Goal: Navigation & Orientation: Understand site structure

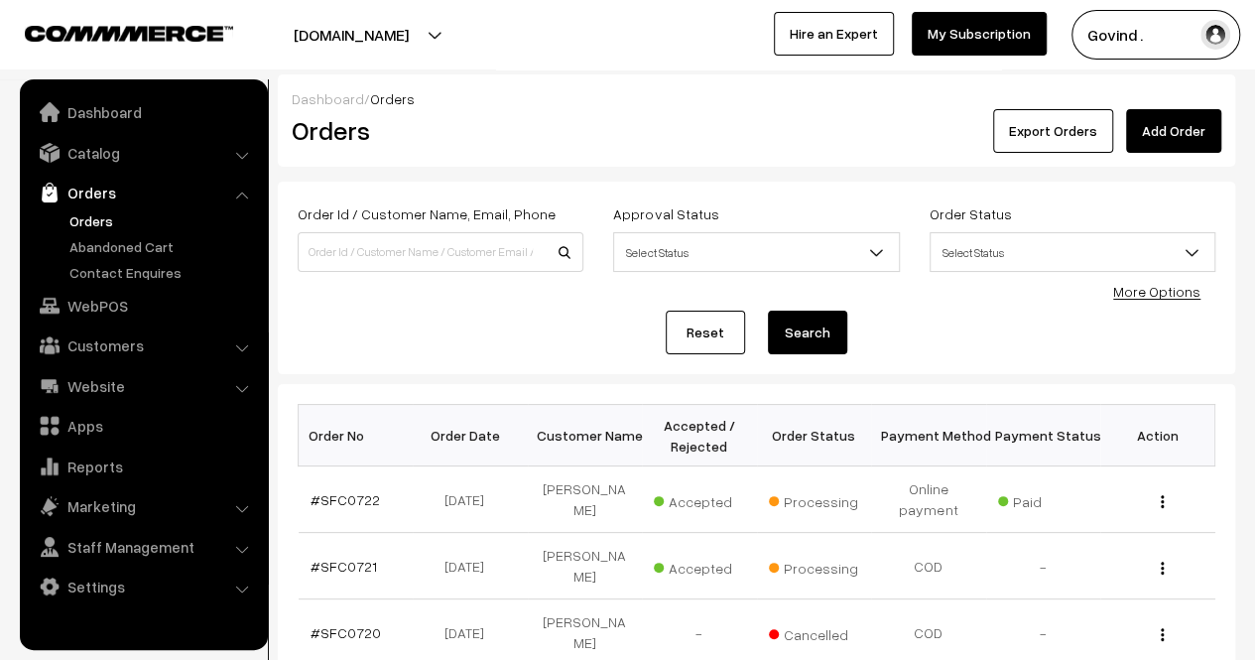
click at [107, 213] on link "Orders" at bounding box center [162, 220] width 196 height 21
click at [117, 251] on link "Abandoned Cart" at bounding box center [162, 246] width 196 height 21
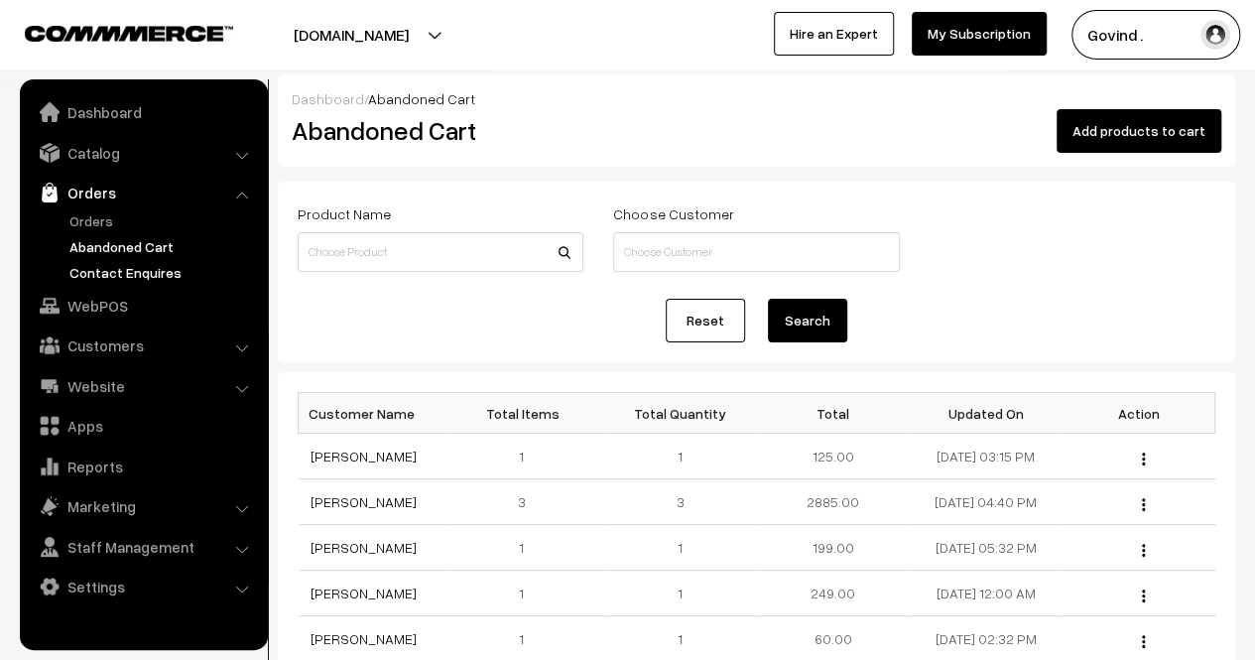
click at [126, 275] on link "Contact Enquires" at bounding box center [162, 272] width 196 height 21
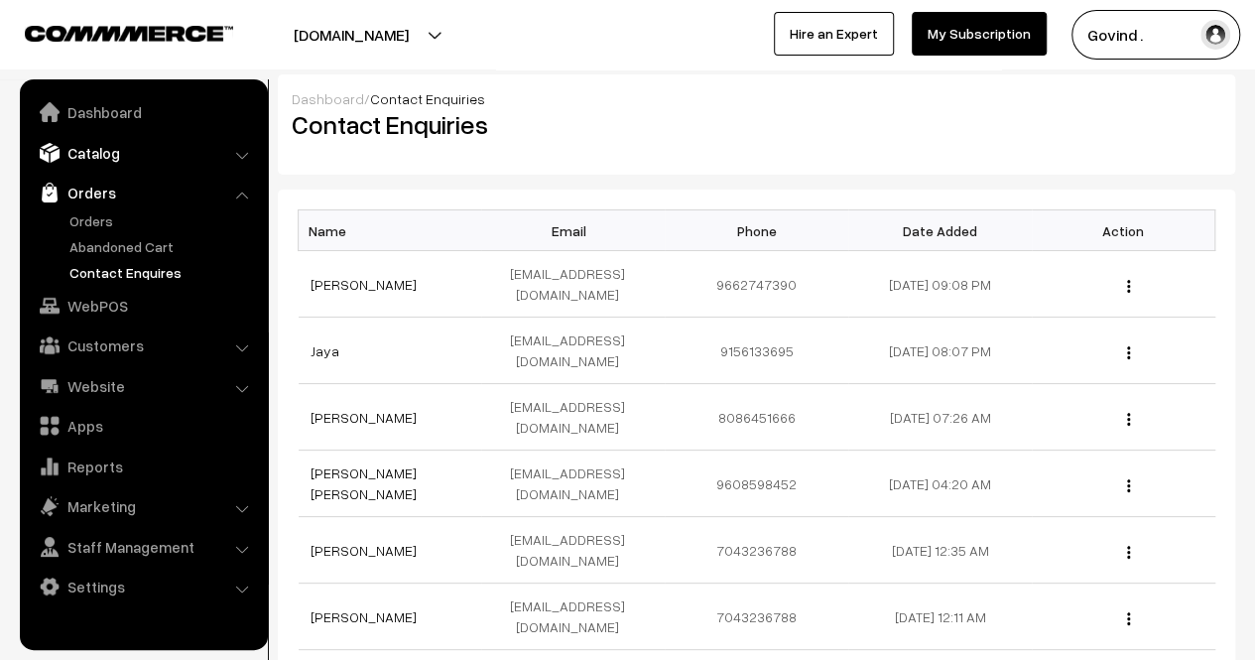
click at [101, 157] on link "Catalog" at bounding box center [143, 153] width 236 height 36
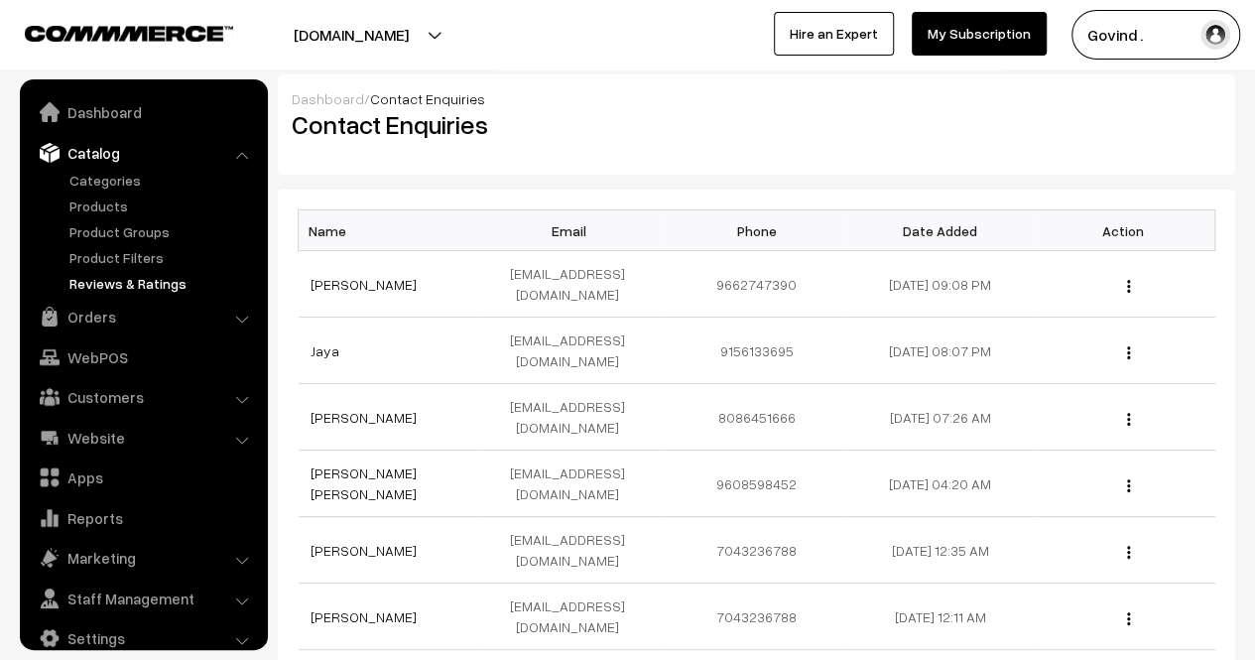
click at [116, 277] on link "Reviews & Ratings" at bounding box center [162, 283] width 196 height 21
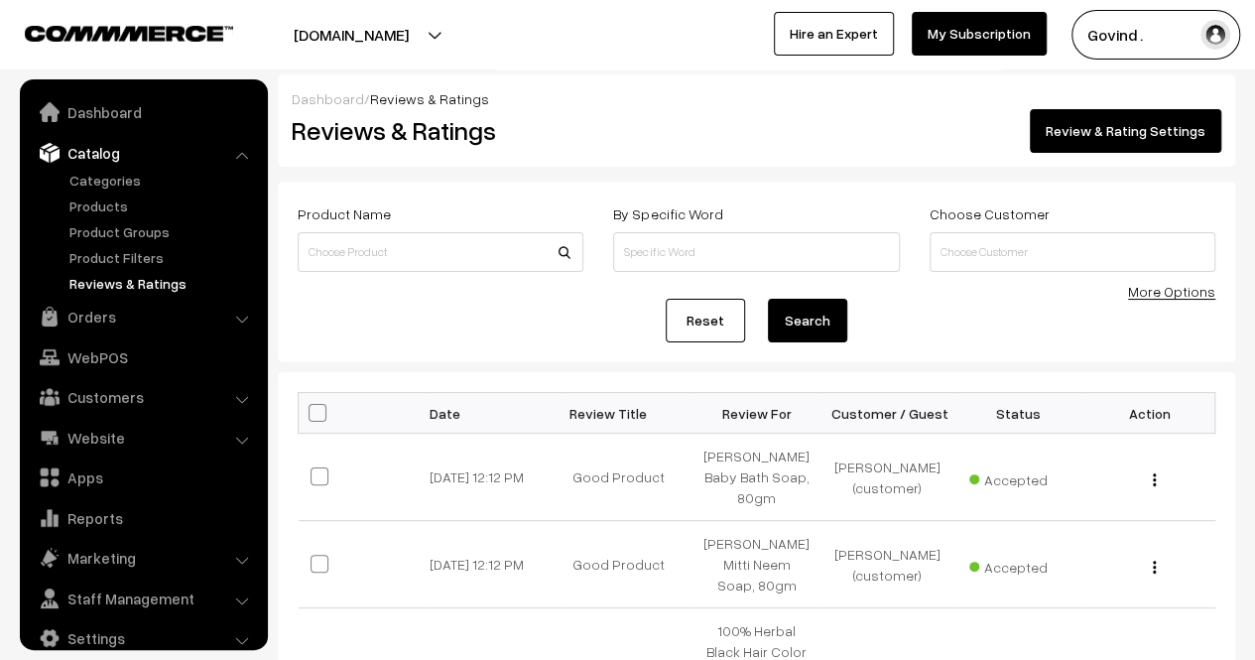
scroll to position [25, 0]
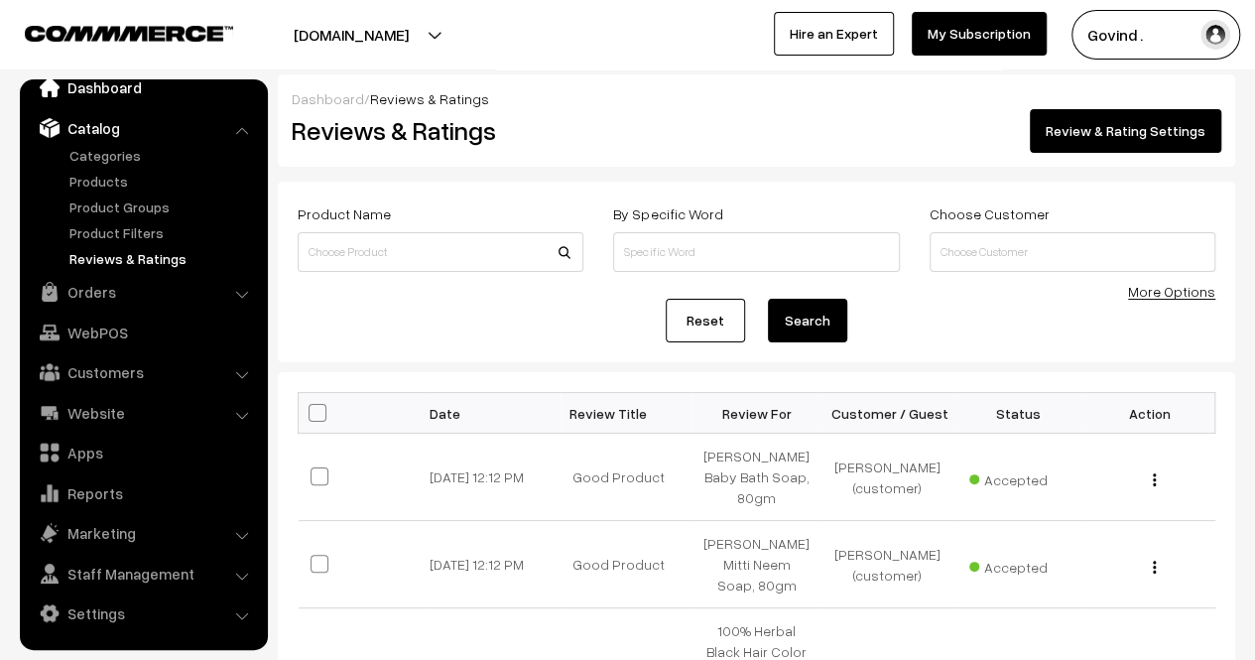
click at [123, 96] on link "Dashboard" at bounding box center [143, 87] width 236 height 36
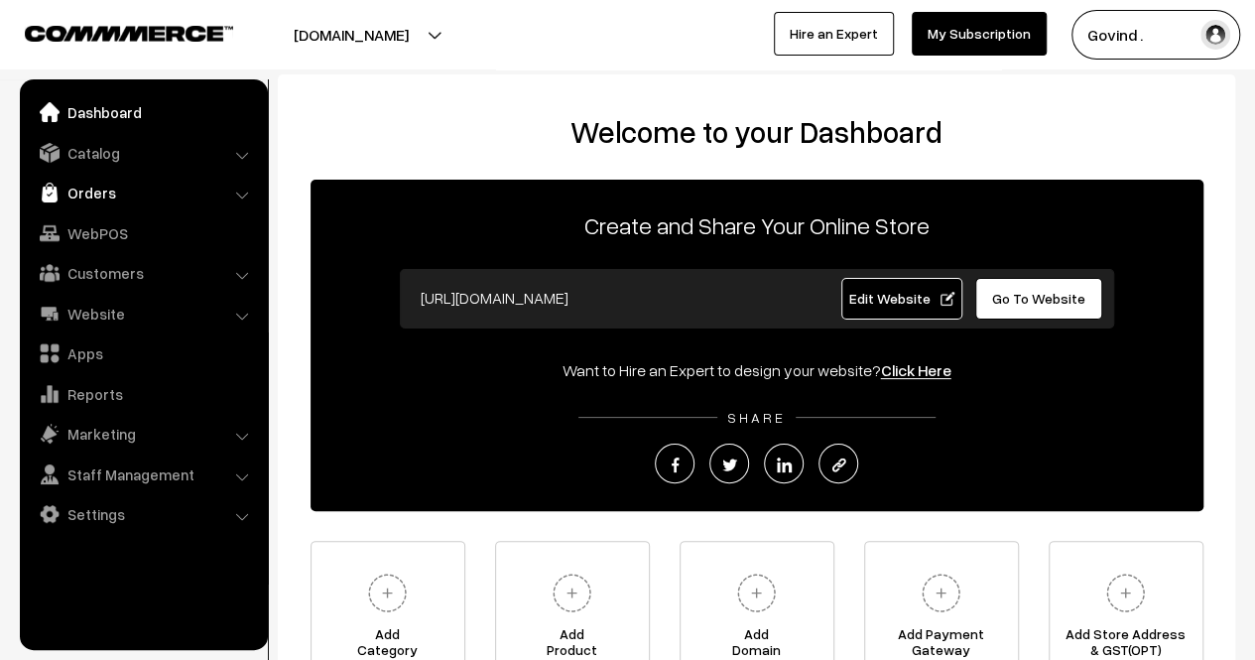
click at [113, 186] on link "Orders" at bounding box center [143, 193] width 236 height 36
